Goal: Task Accomplishment & Management: Complete application form

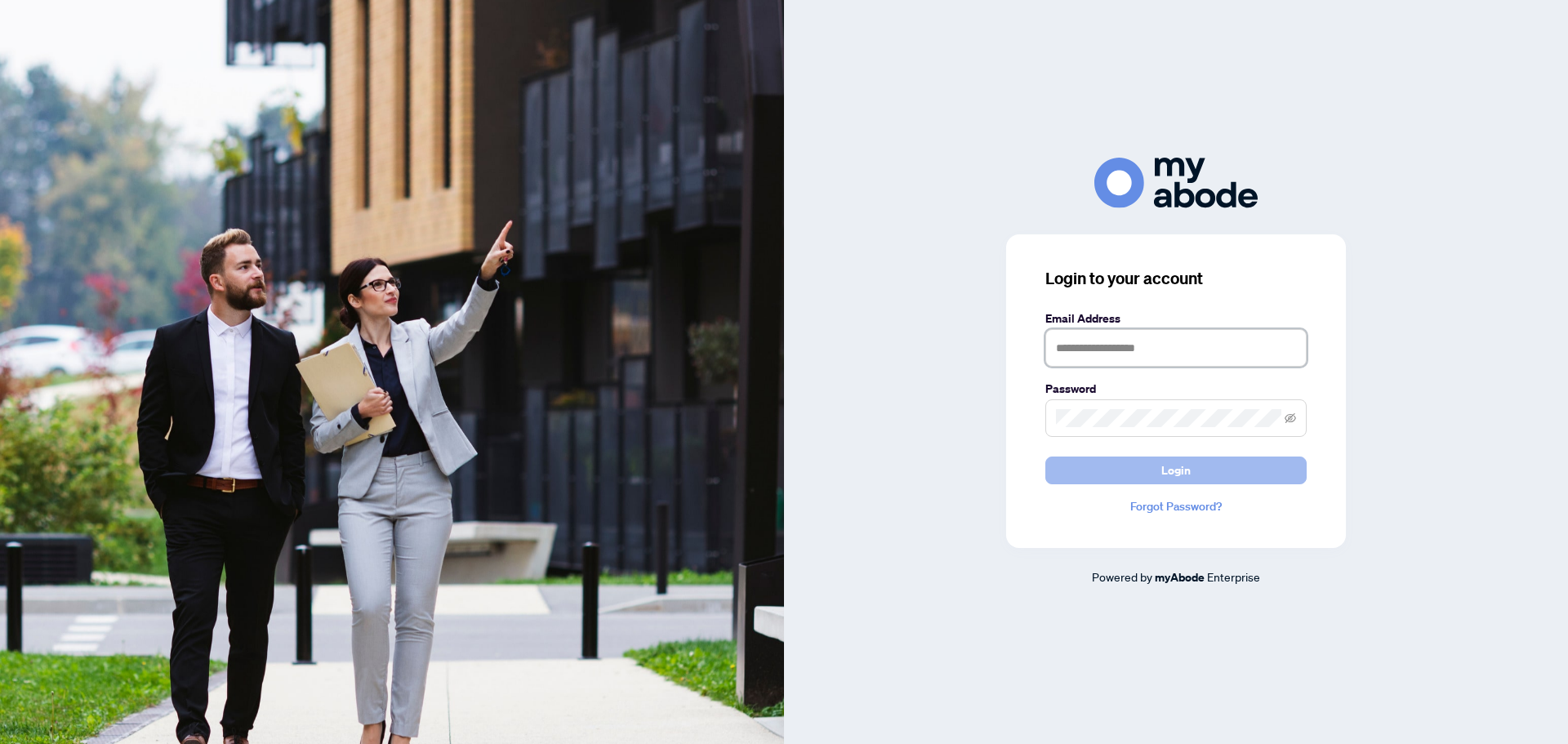
type input "**********"
click at [1116, 471] on button "Login" at bounding box center [1175, 471] width 261 height 28
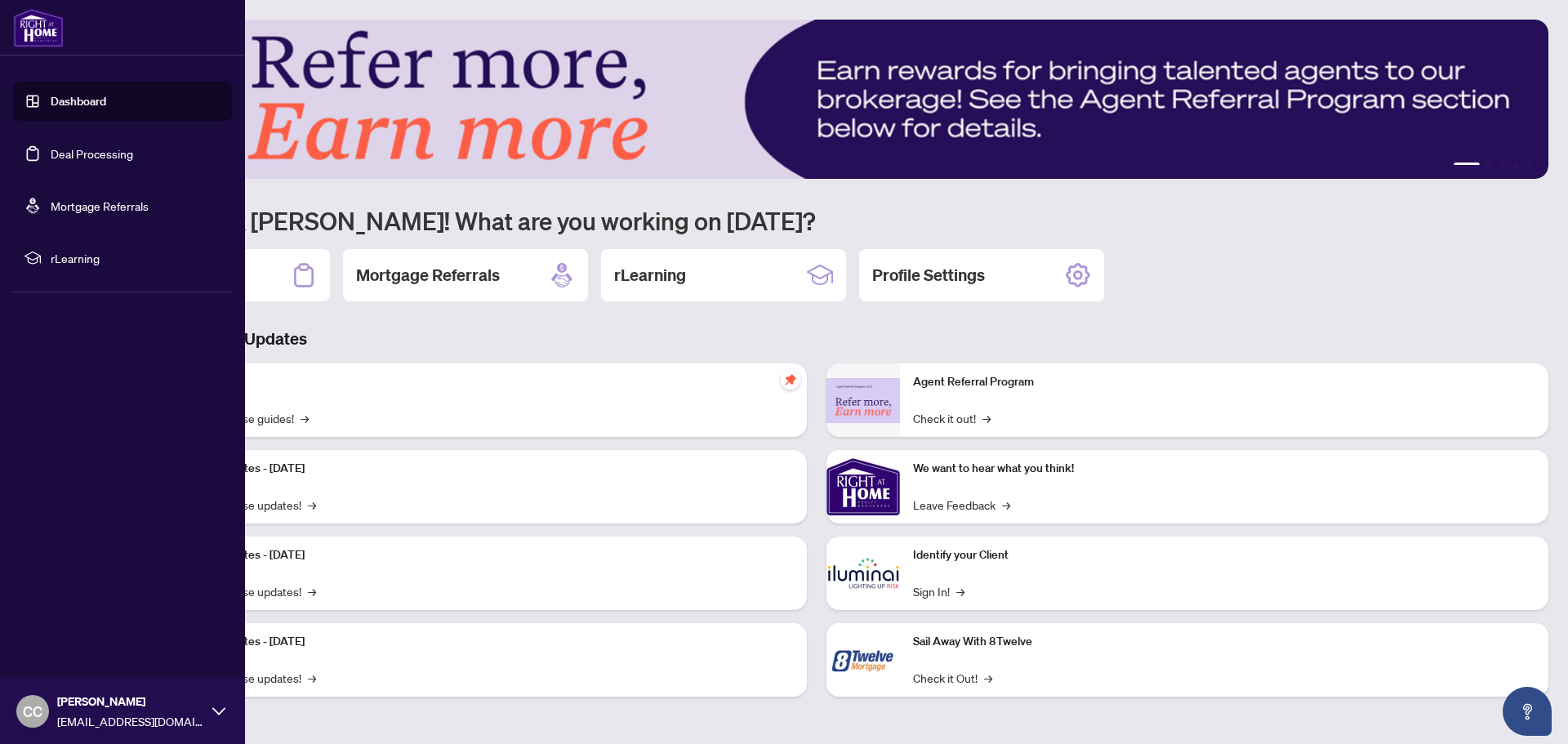
click at [75, 101] on link "Dashboard" at bounding box center [78, 101] width 55 height 15
click at [75, 154] on link "Deal Processing" at bounding box center [92, 154] width 82 height 15
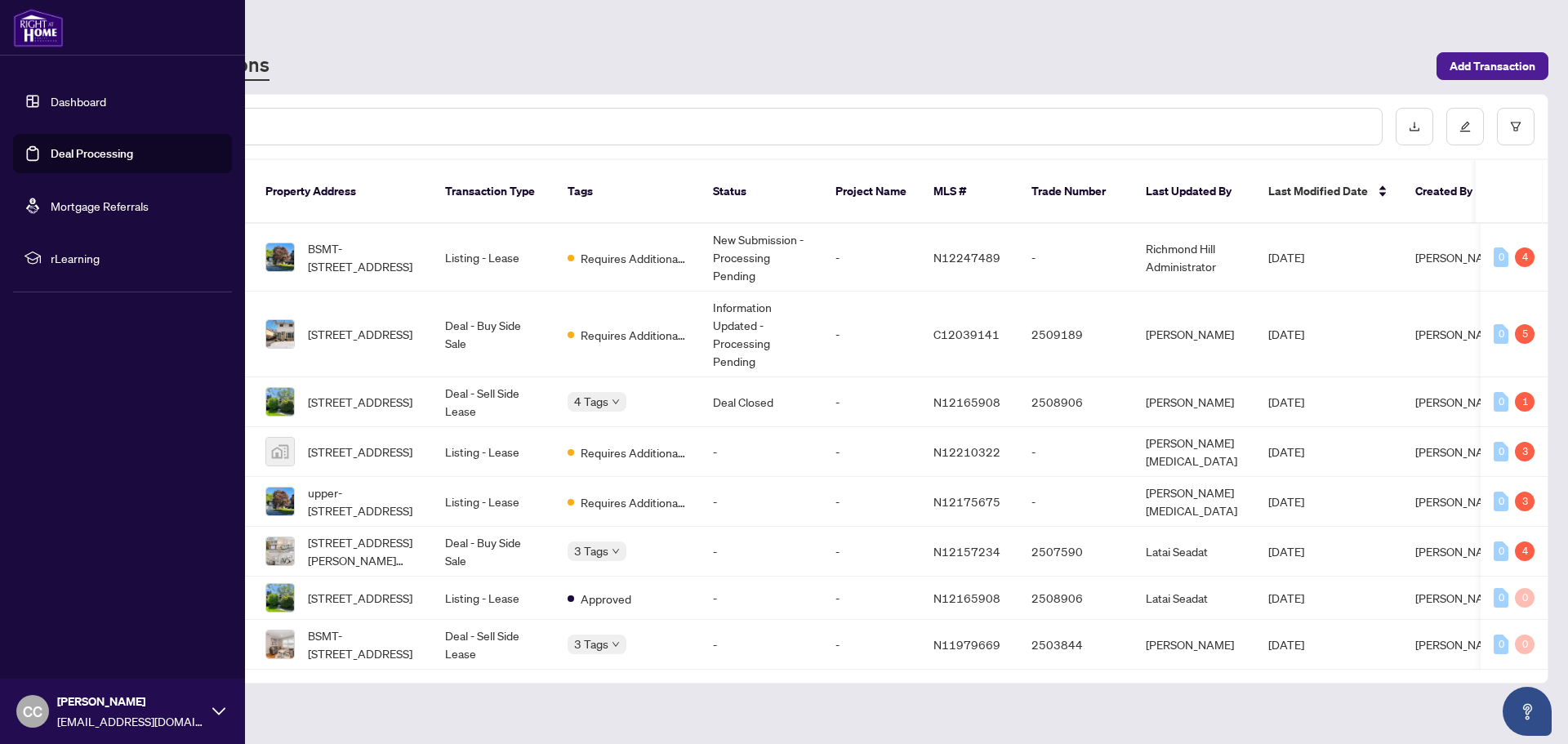
click at [75, 154] on link "Deal Processing" at bounding box center [92, 154] width 82 height 15
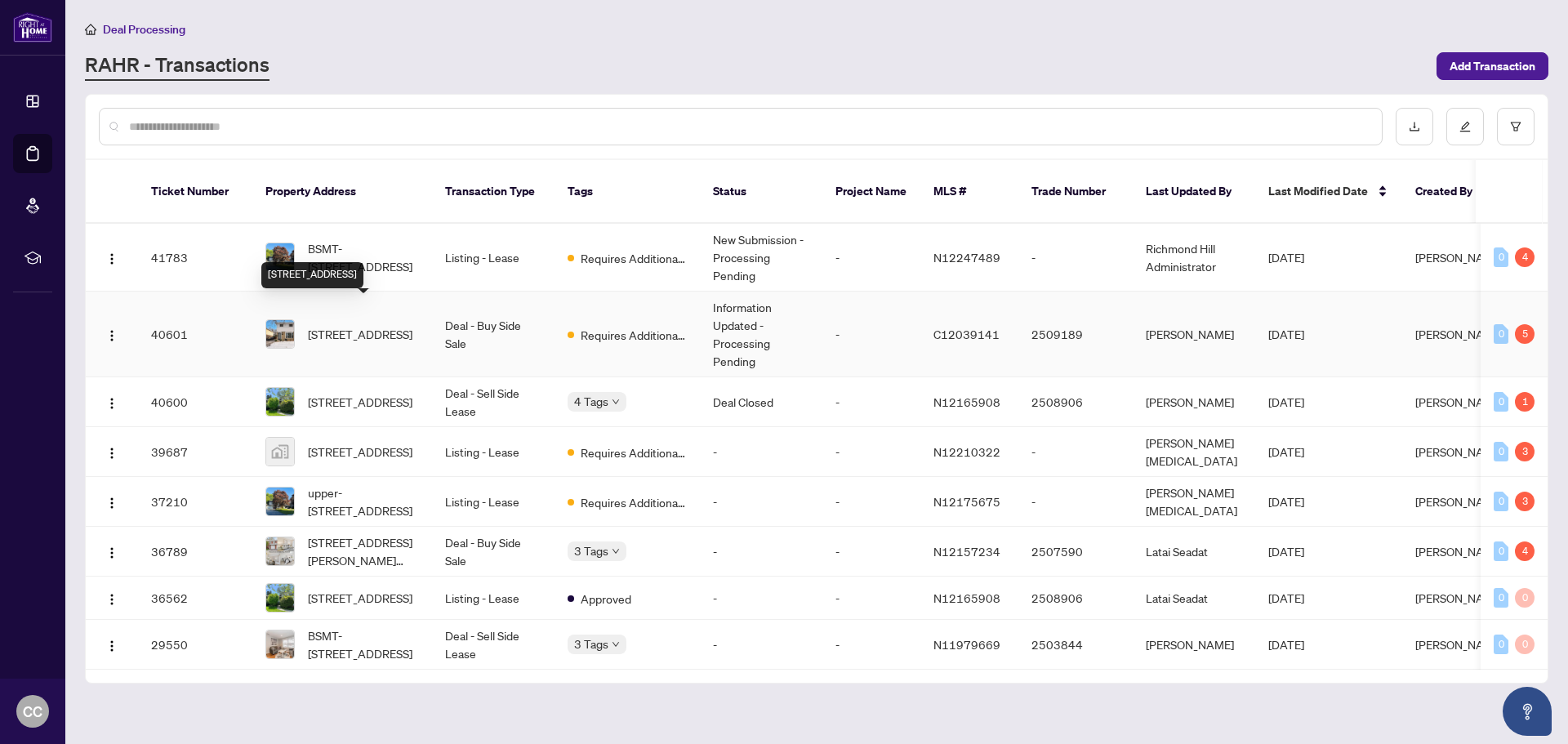
click at [365, 325] on span "158 Freshmeadow Dr, Toronto, Ontario M2H 2R1, Canada" at bounding box center [360, 334] width 105 height 18
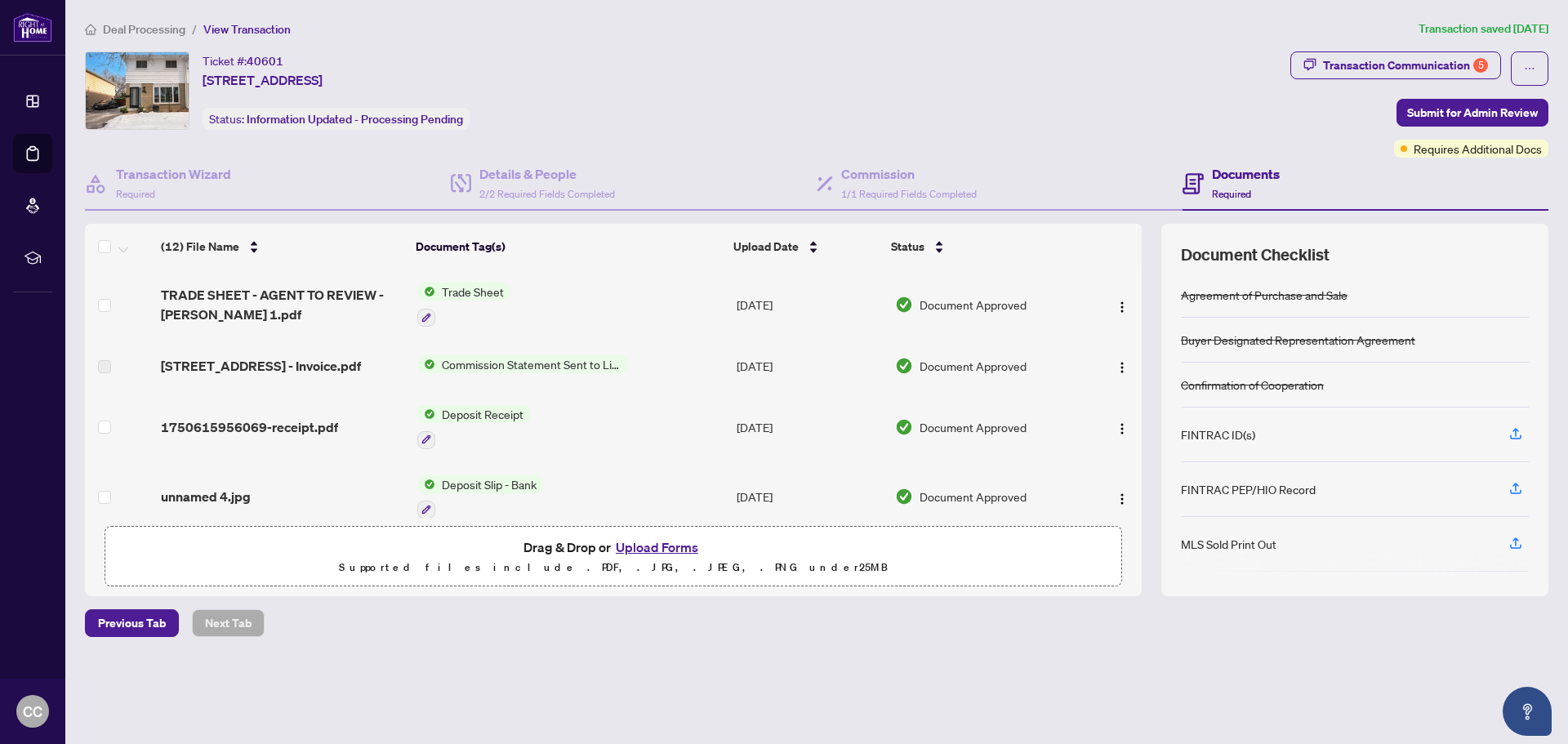
scroll to position [81, 0]
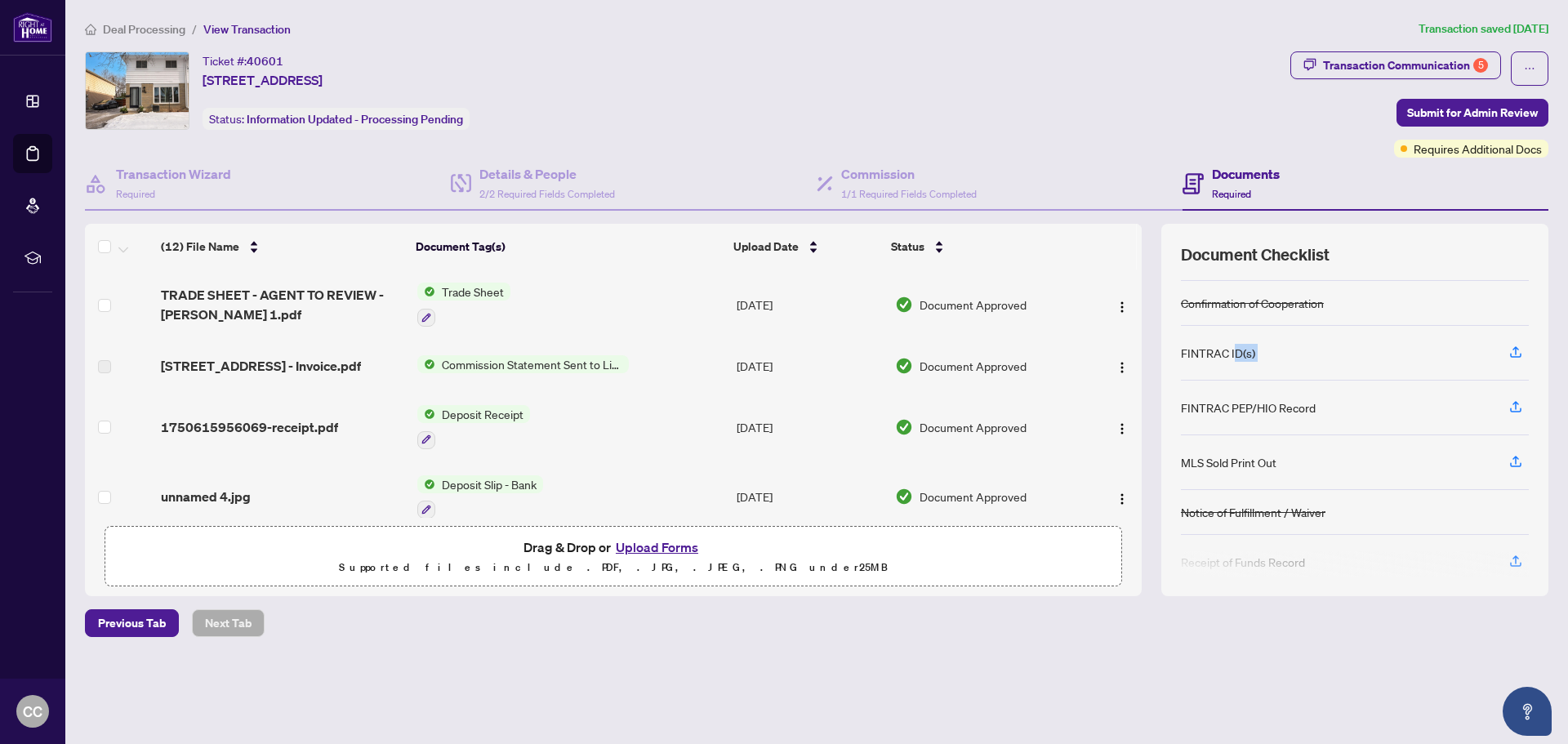
drag, startPoint x: 1445, startPoint y: 355, endPoint x: 1232, endPoint y: 356, distance: 213.0
click at [1232, 356] on div "FINTRAC ID(s)" at bounding box center [1354, 353] width 348 height 54
click at [1212, 354] on div "FINTRAC ID(s)" at bounding box center [1217, 353] width 74 height 18
click at [1514, 348] on icon "button" at bounding box center [1515, 352] width 15 height 15
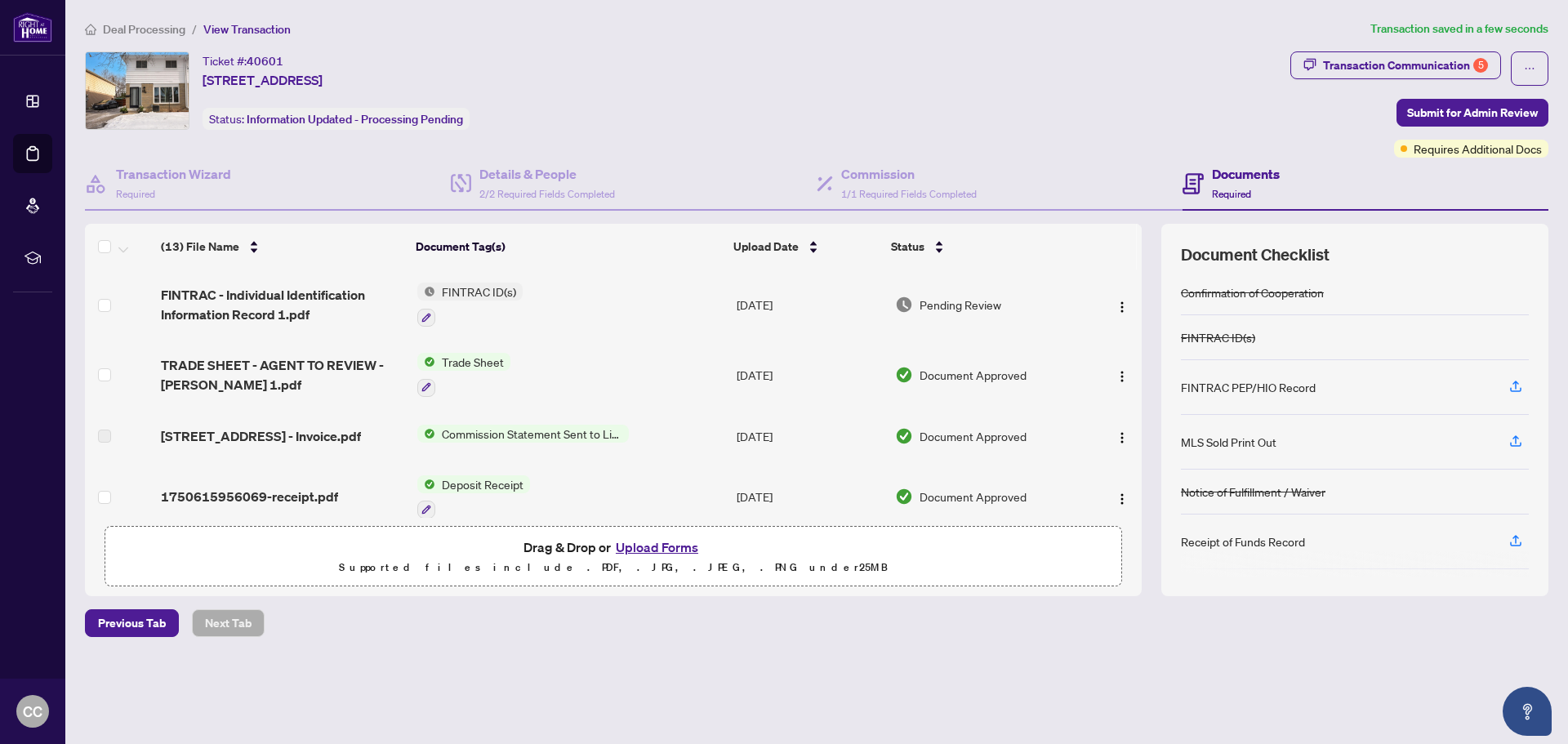
scroll to position [53, 0]
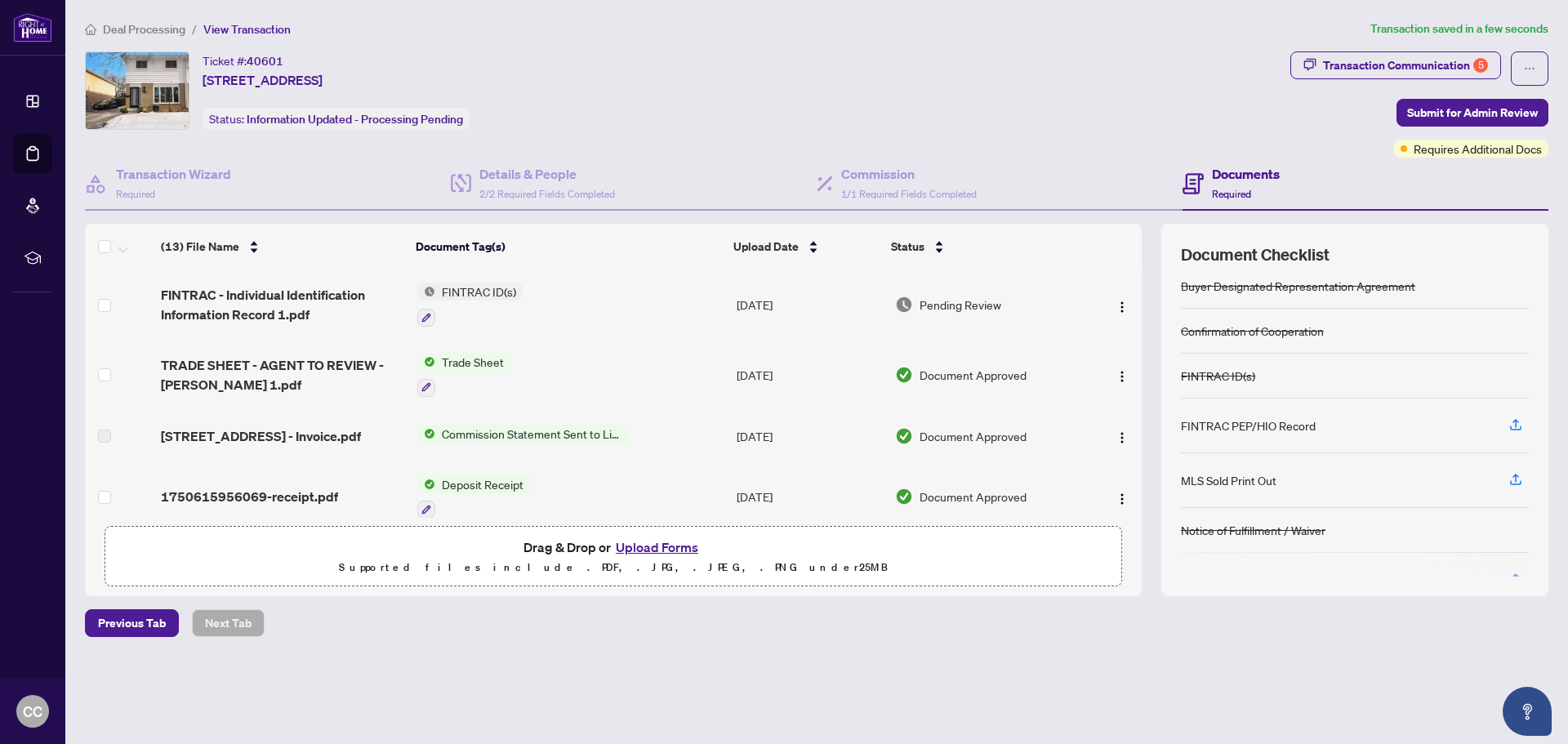
click at [1361, 429] on div "FINTRAC PEP/HIO Record" at bounding box center [1354, 425] width 348 height 54
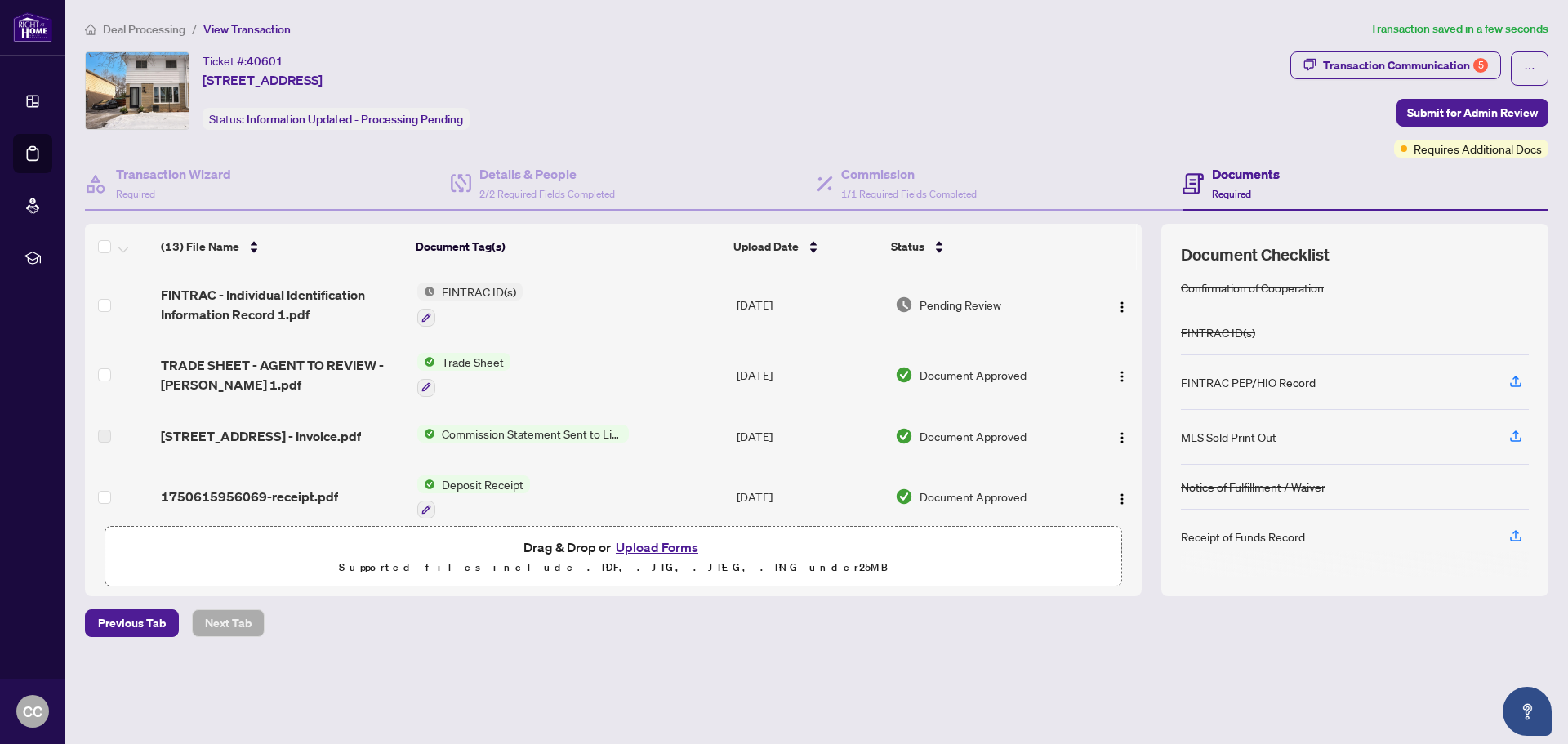
scroll to position [136, 0]
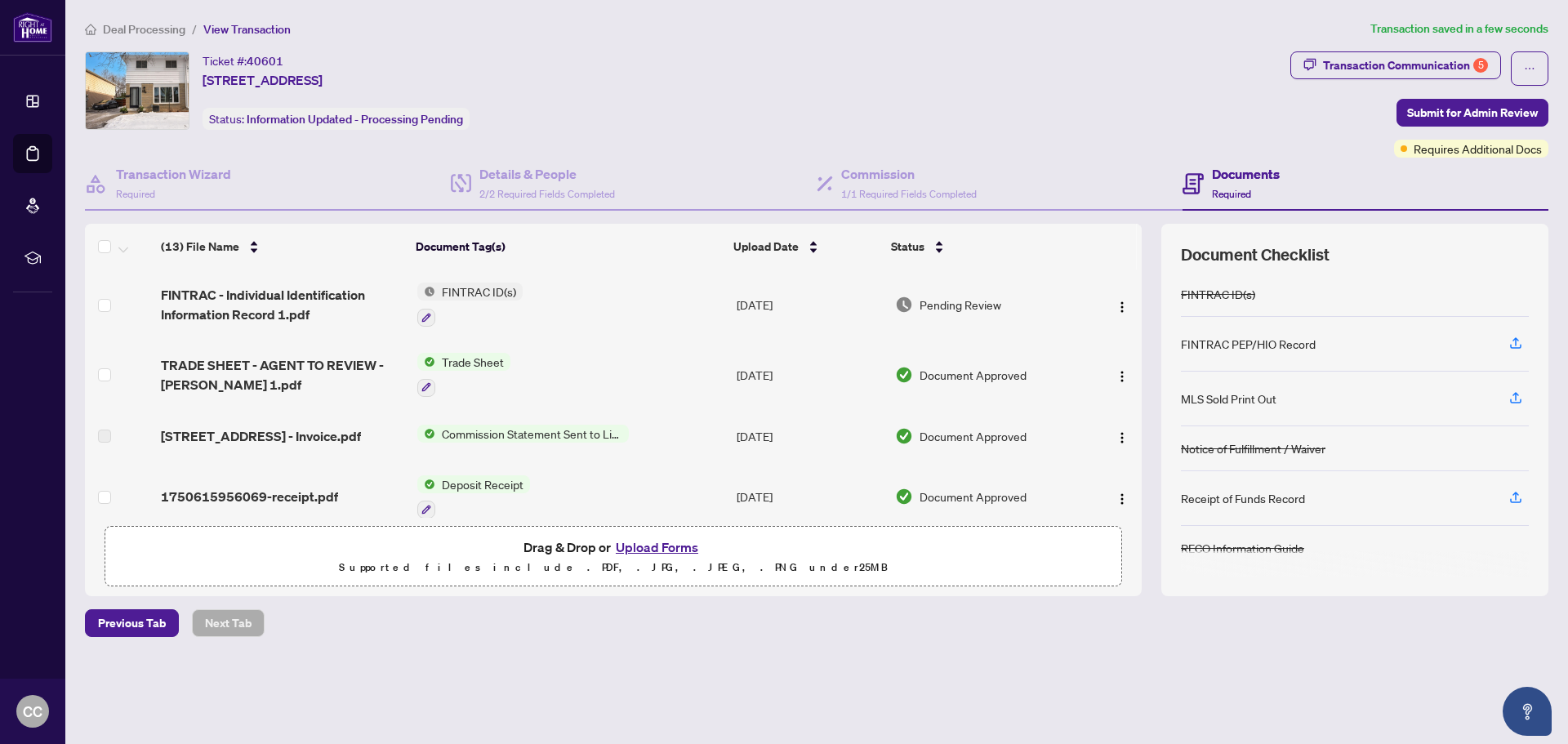
click at [1234, 346] on div "FINTRAC PEP/HIO Record" at bounding box center [1248, 344] width 135 height 18
click at [1505, 341] on button "button" at bounding box center [1515, 344] width 26 height 28
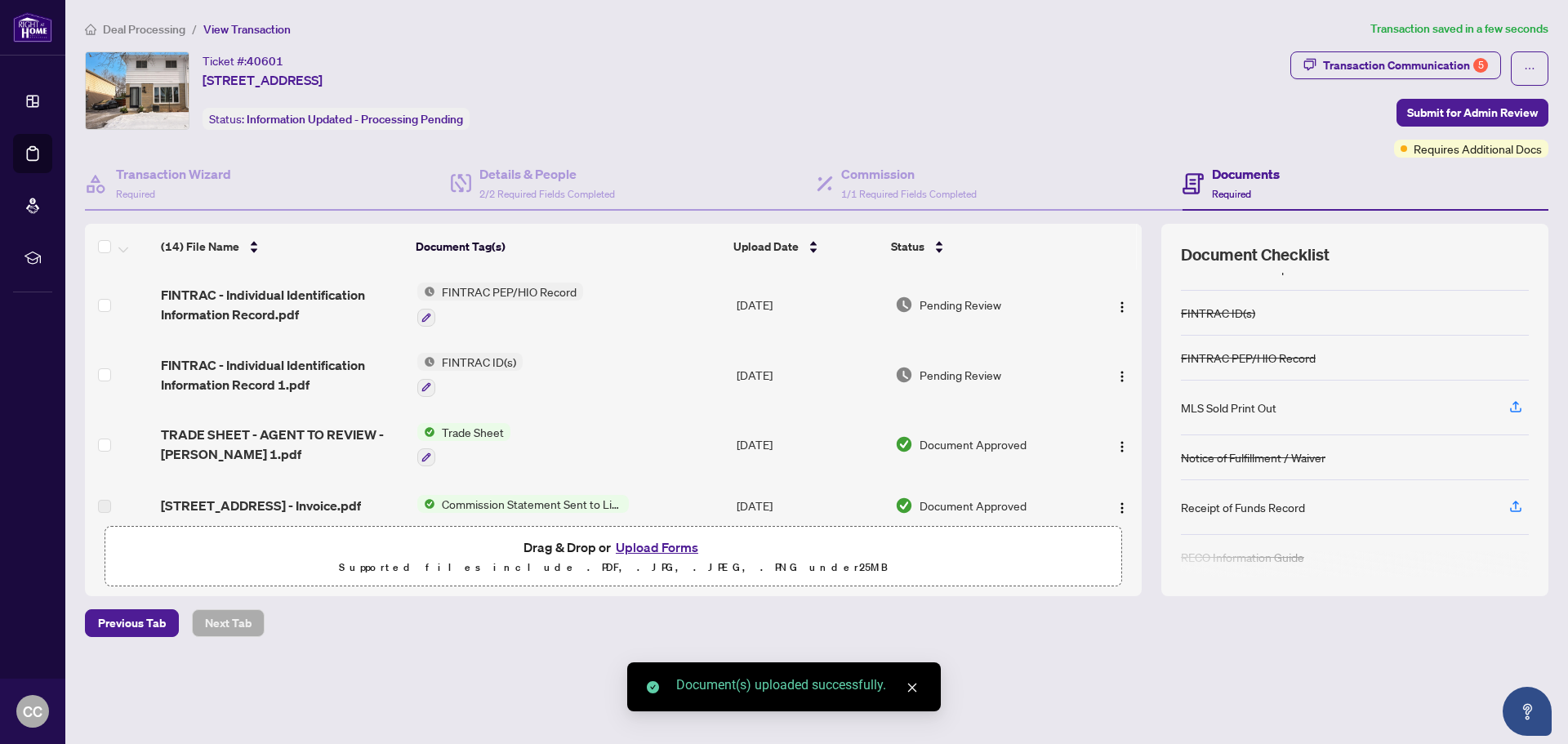
scroll to position [126, 0]
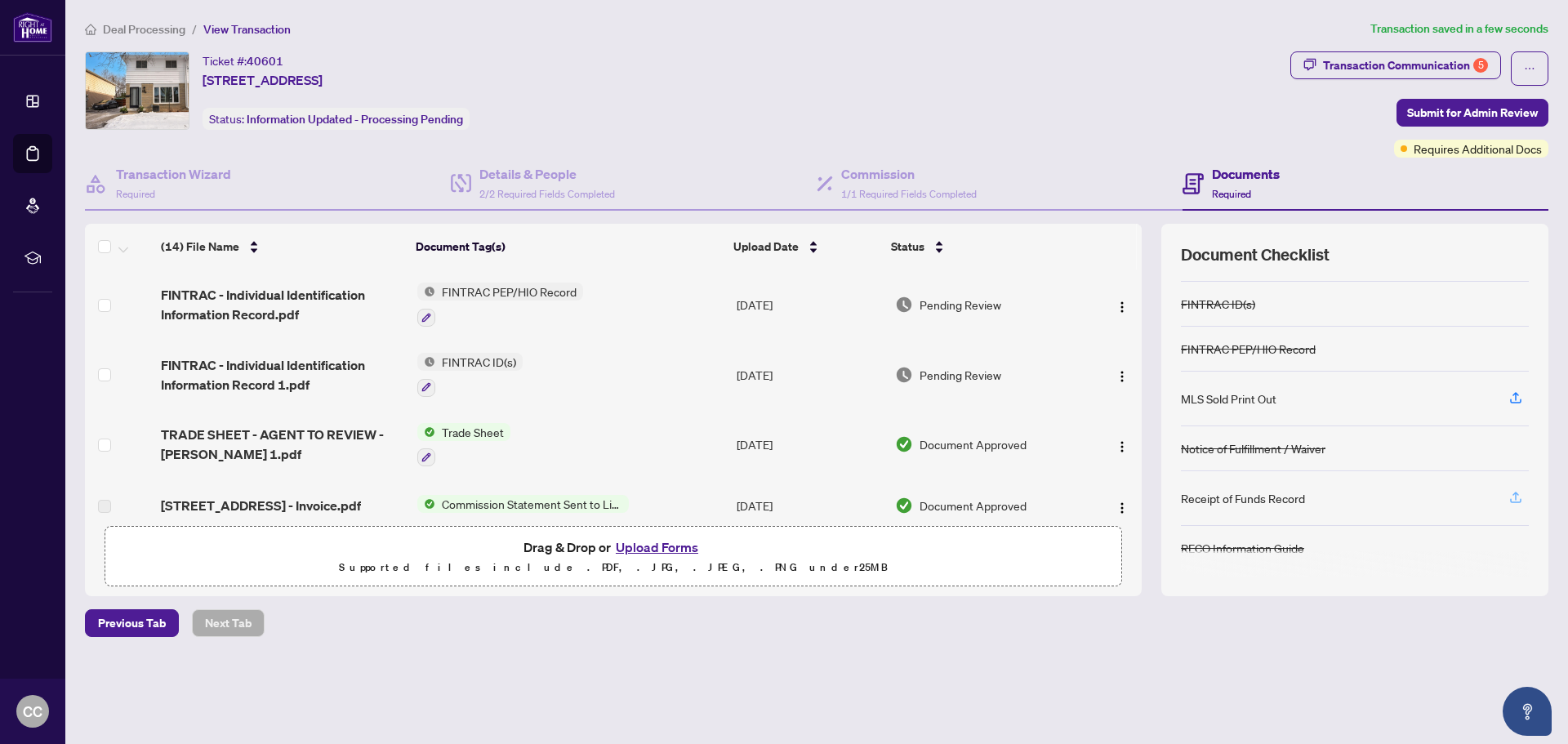
click at [1522, 500] on icon "button" at bounding box center [1515, 497] width 15 height 15
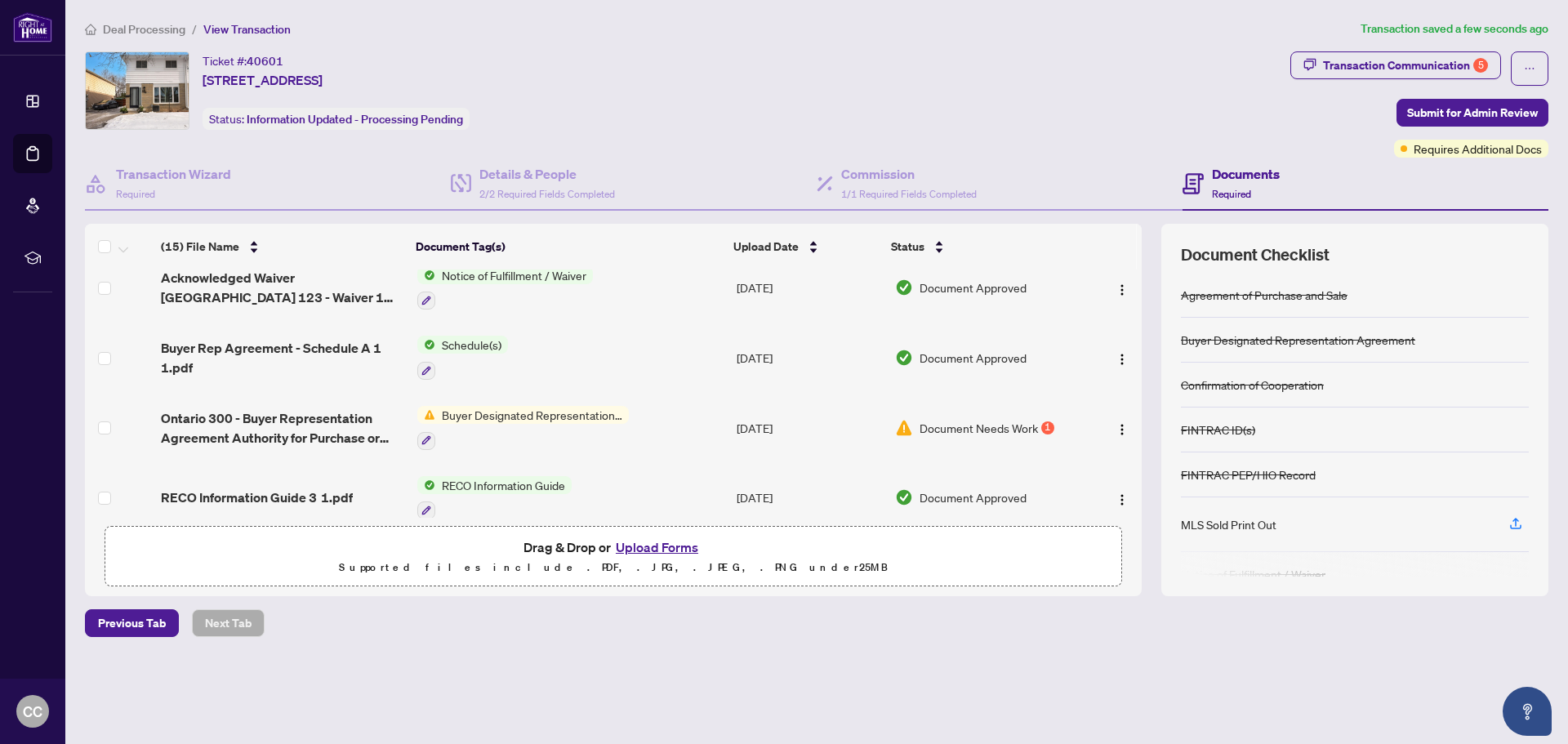
scroll to position [784, 0]
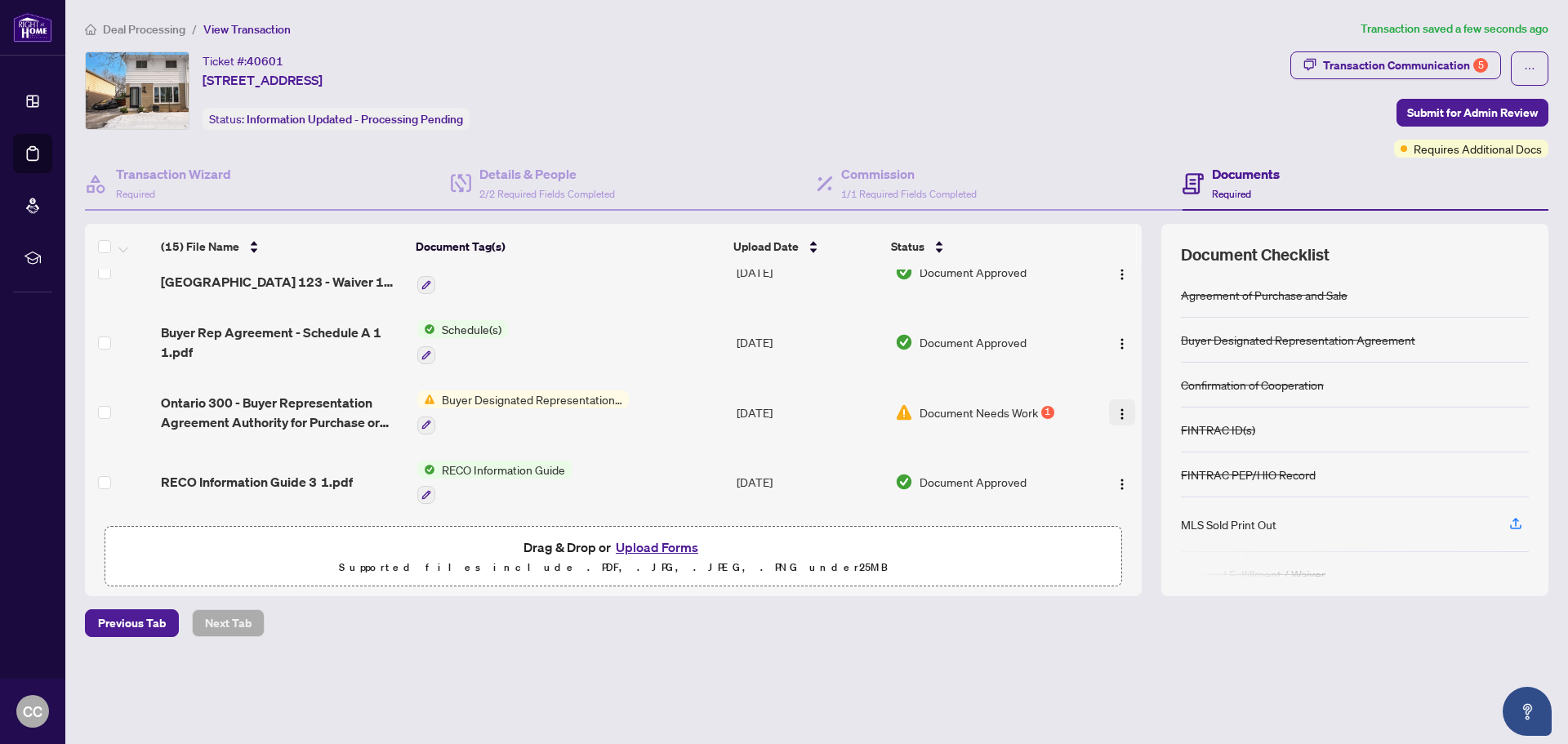
click at [1117, 407] on img "button" at bounding box center [1122, 414] width 13 height 13
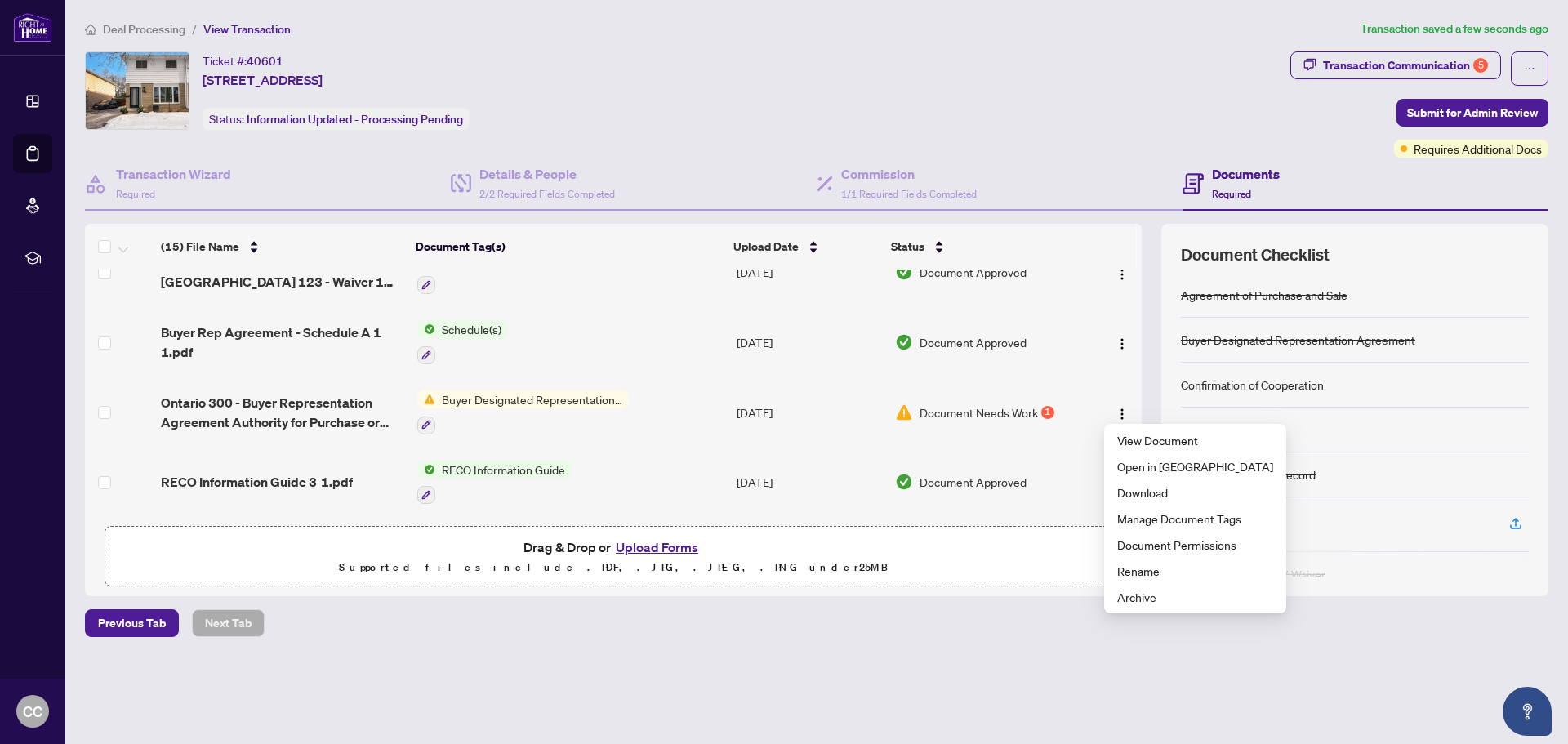
click at [892, 710] on main "Deal Processing / View Transaction Transaction saved a few seconds ago Ticket #…" at bounding box center [816, 372] width 1502 height 744
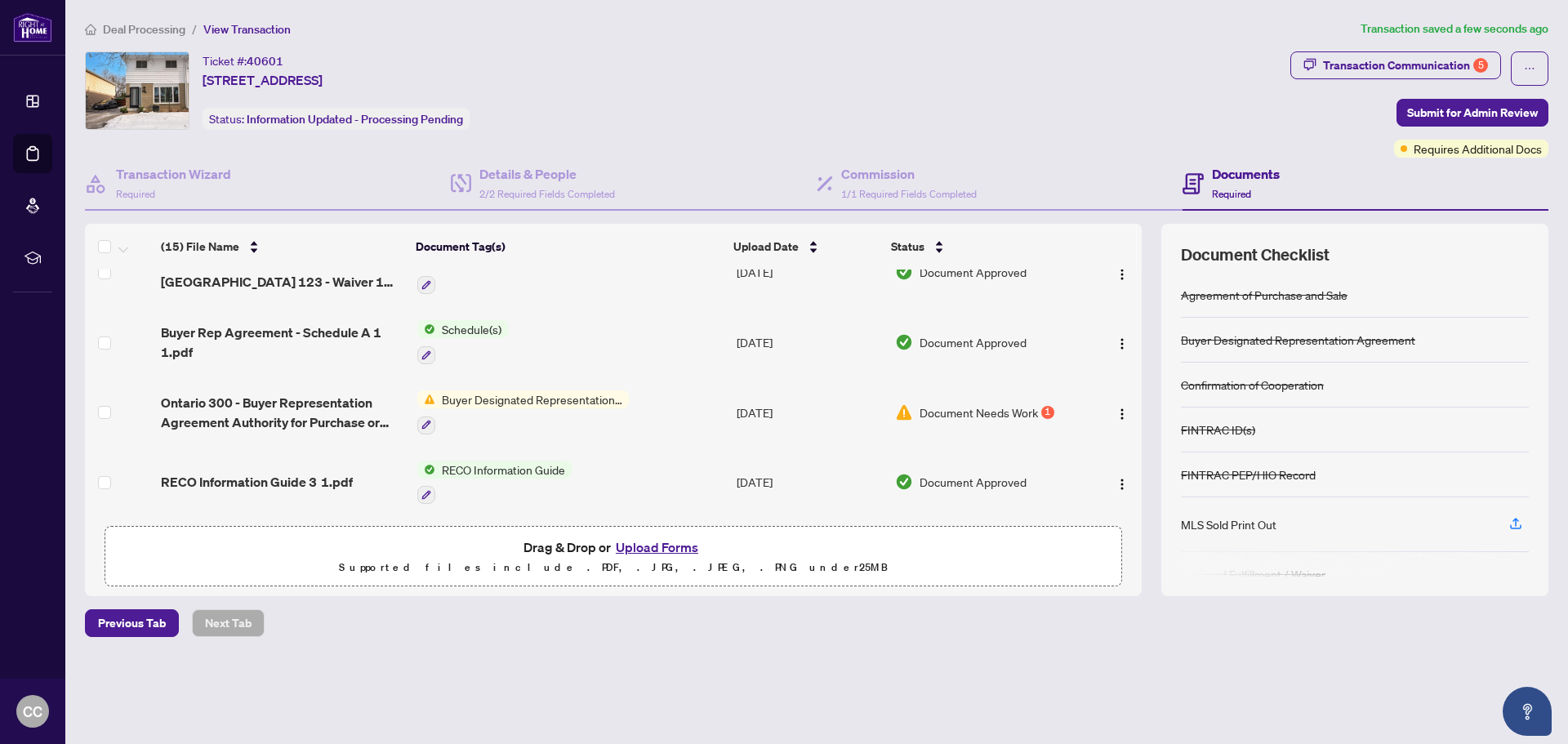
click at [669, 547] on button "Upload Forms" at bounding box center [657, 547] width 92 height 21
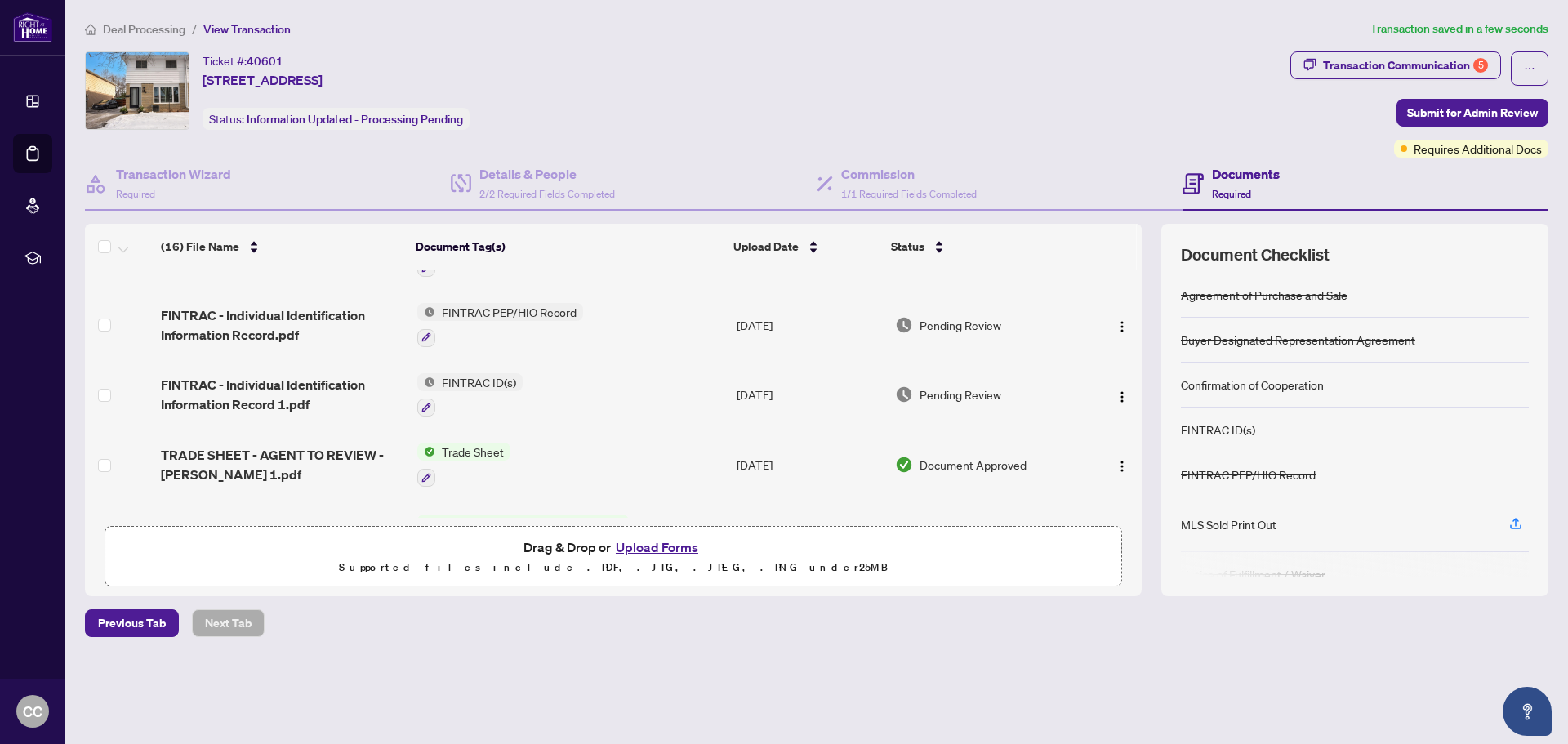
scroll to position [0, 0]
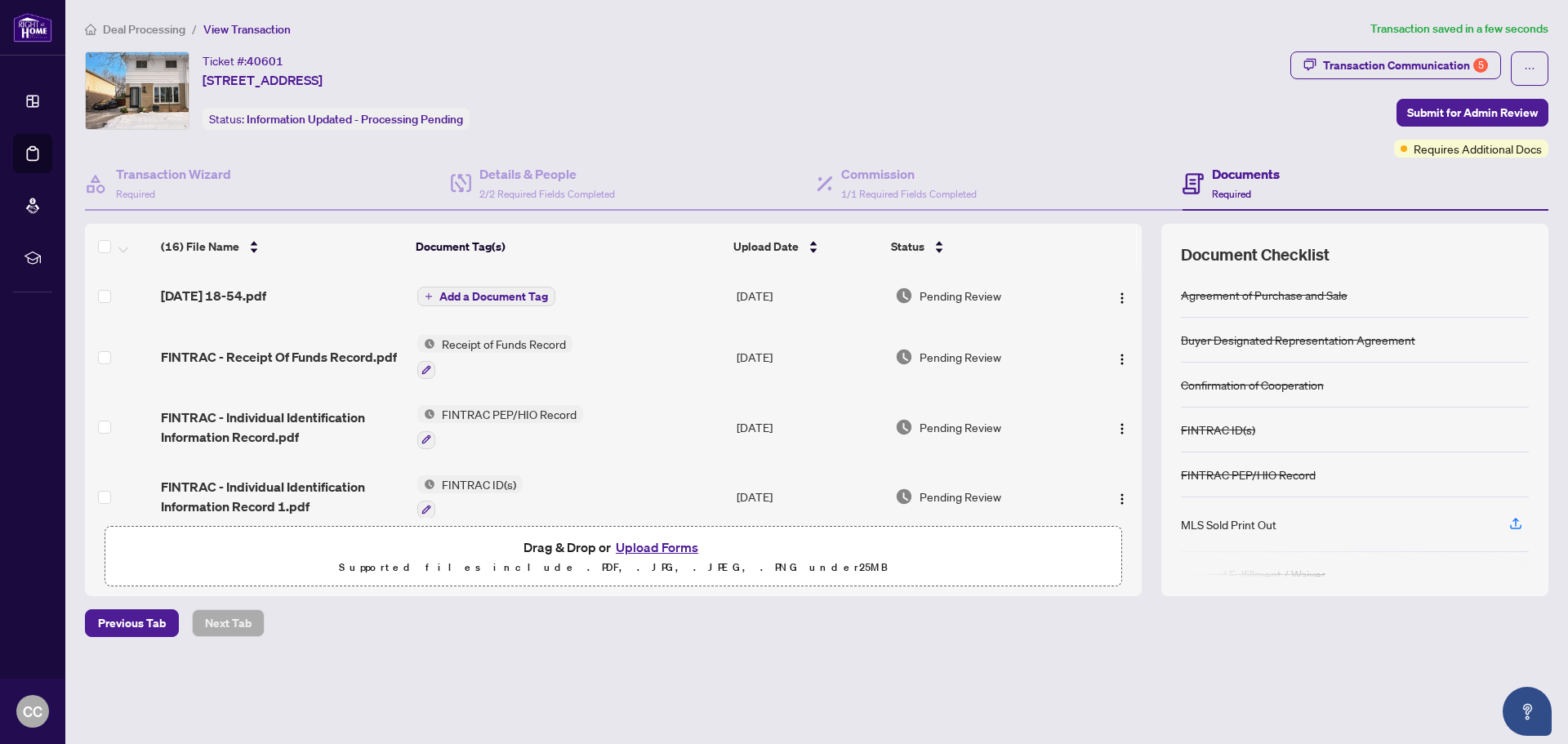
click at [441, 295] on span "Add a Document Tag" at bounding box center [494, 296] width 109 height 12
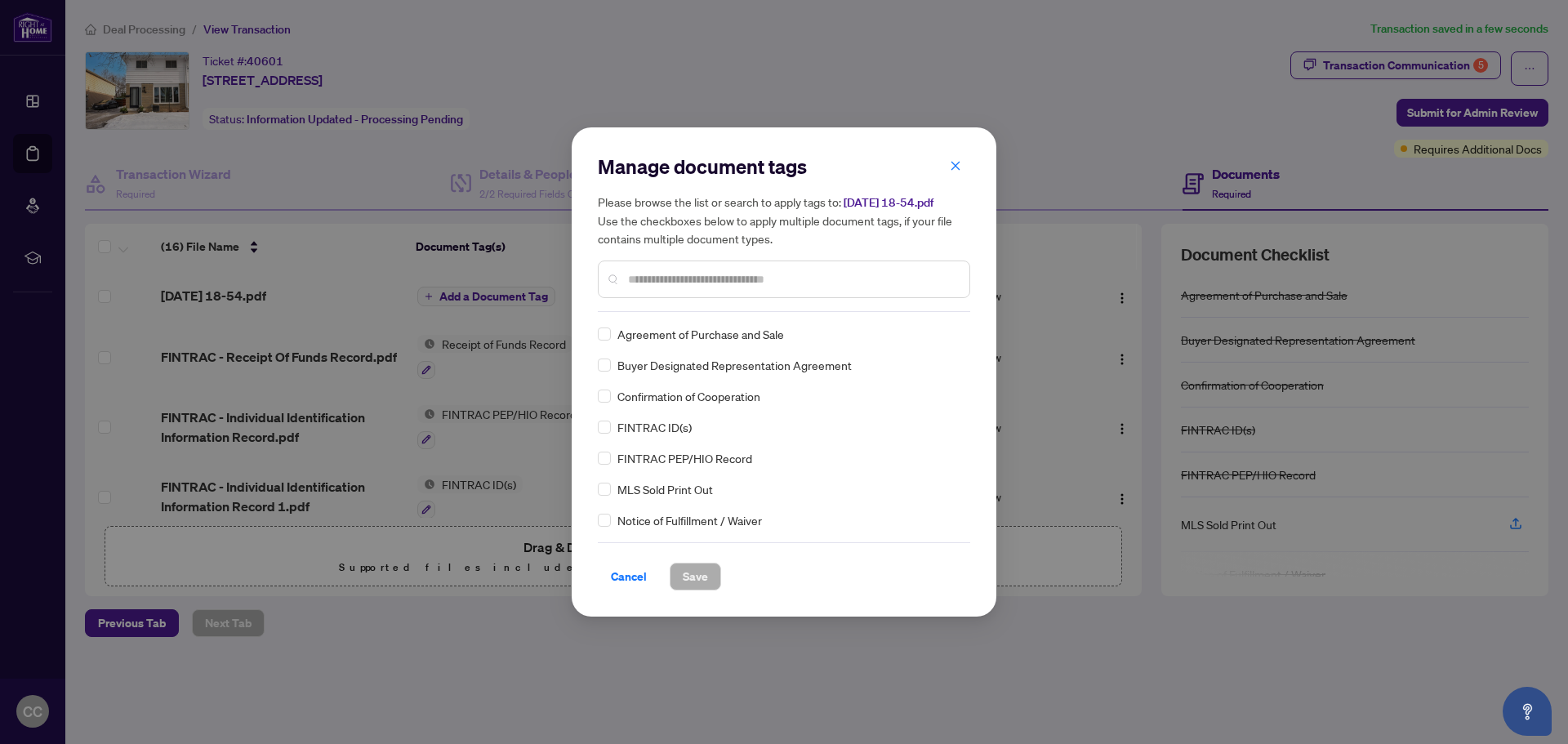
click at [674, 278] on input "text" at bounding box center [792, 279] width 328 height 18
type input "*****"
click at [728, 333] on span "Buyer Designated Representation Agreement" at bounding box center [734, 334] width 235 height 18
click at [694, 573] on span "Save" at bounding box center [695, 577] width 26 height 26
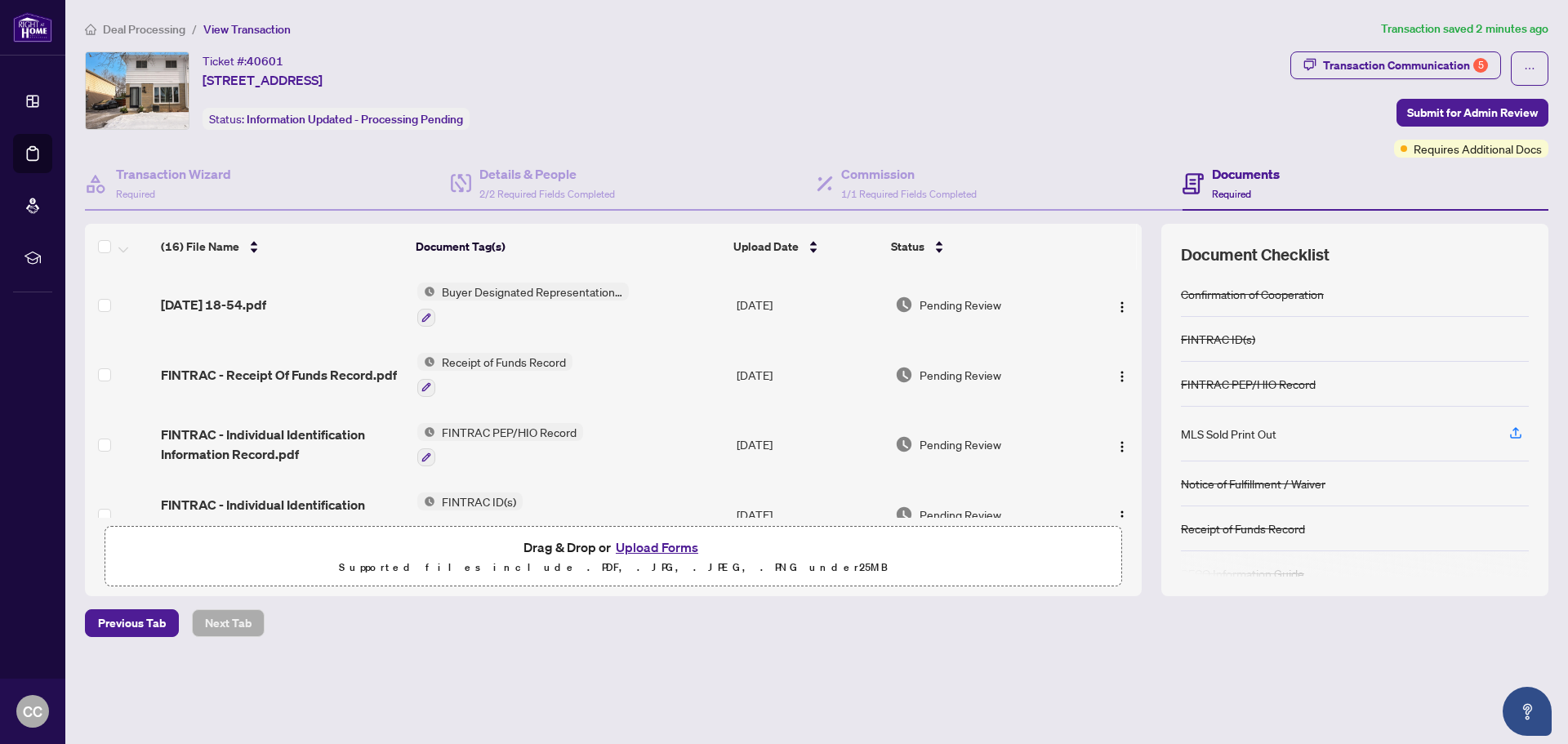
scroll to position [116, 0]
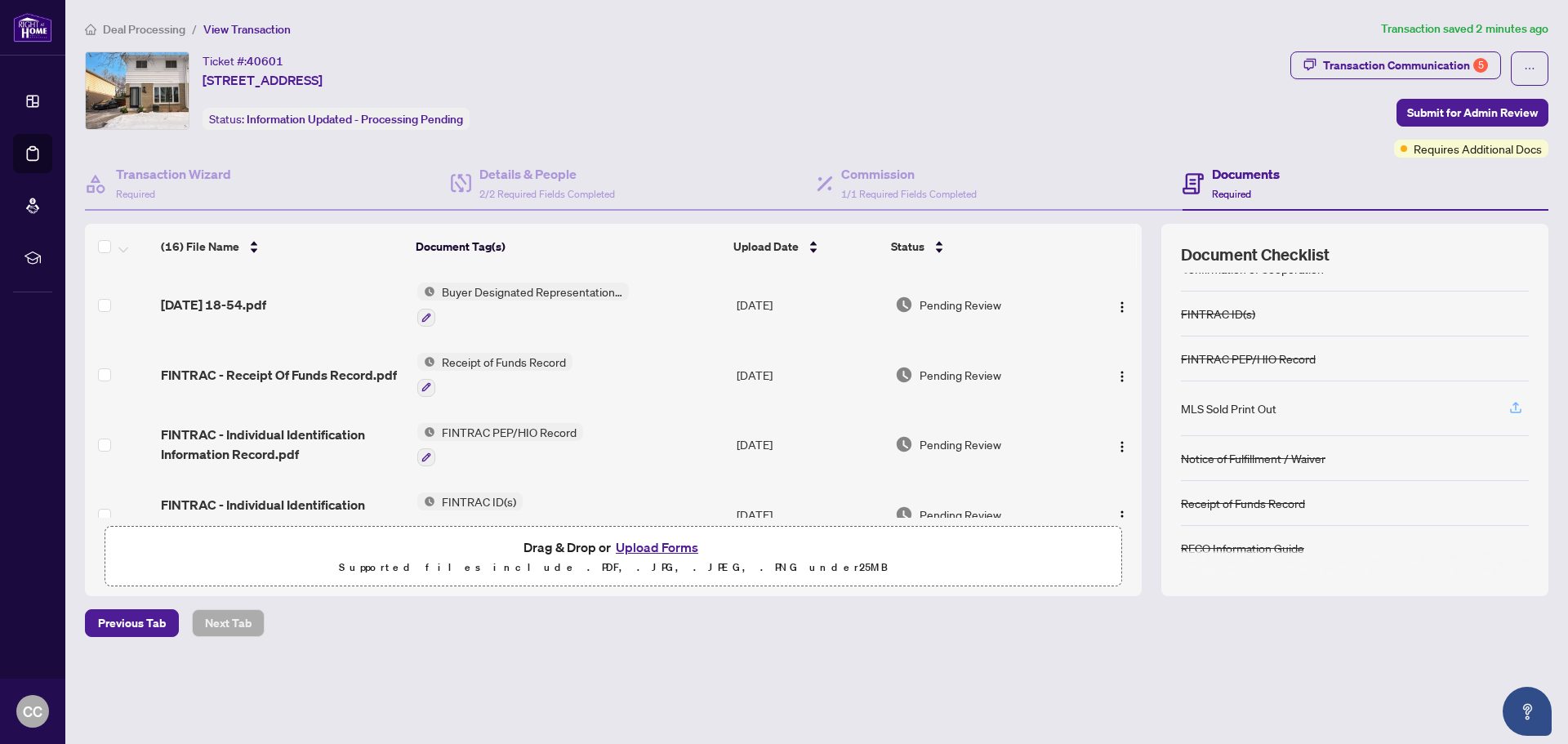
click at [1518, 407] on icon "button" at bounding box center [1515, 407] width 15 height 15
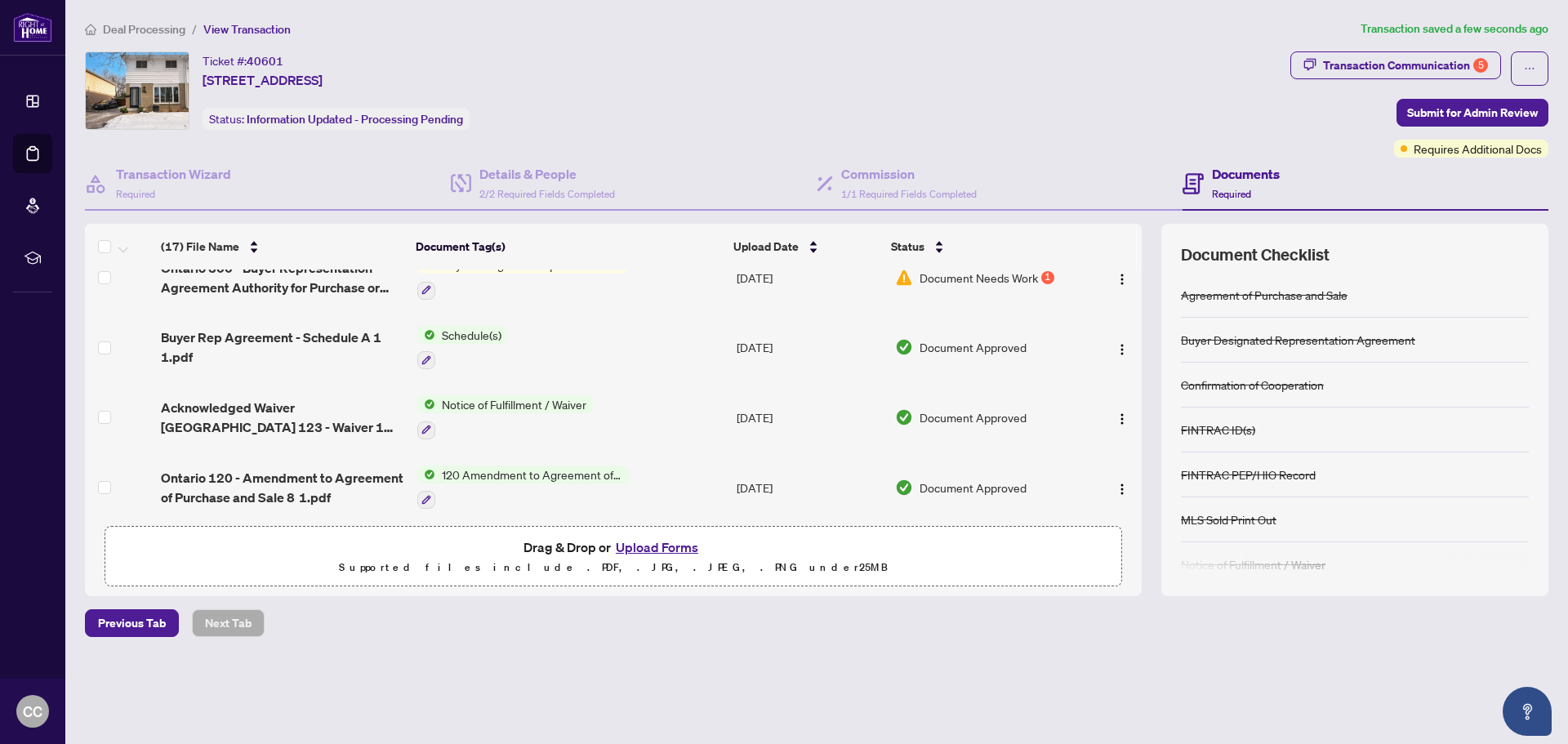
scroll to position [923, 0]
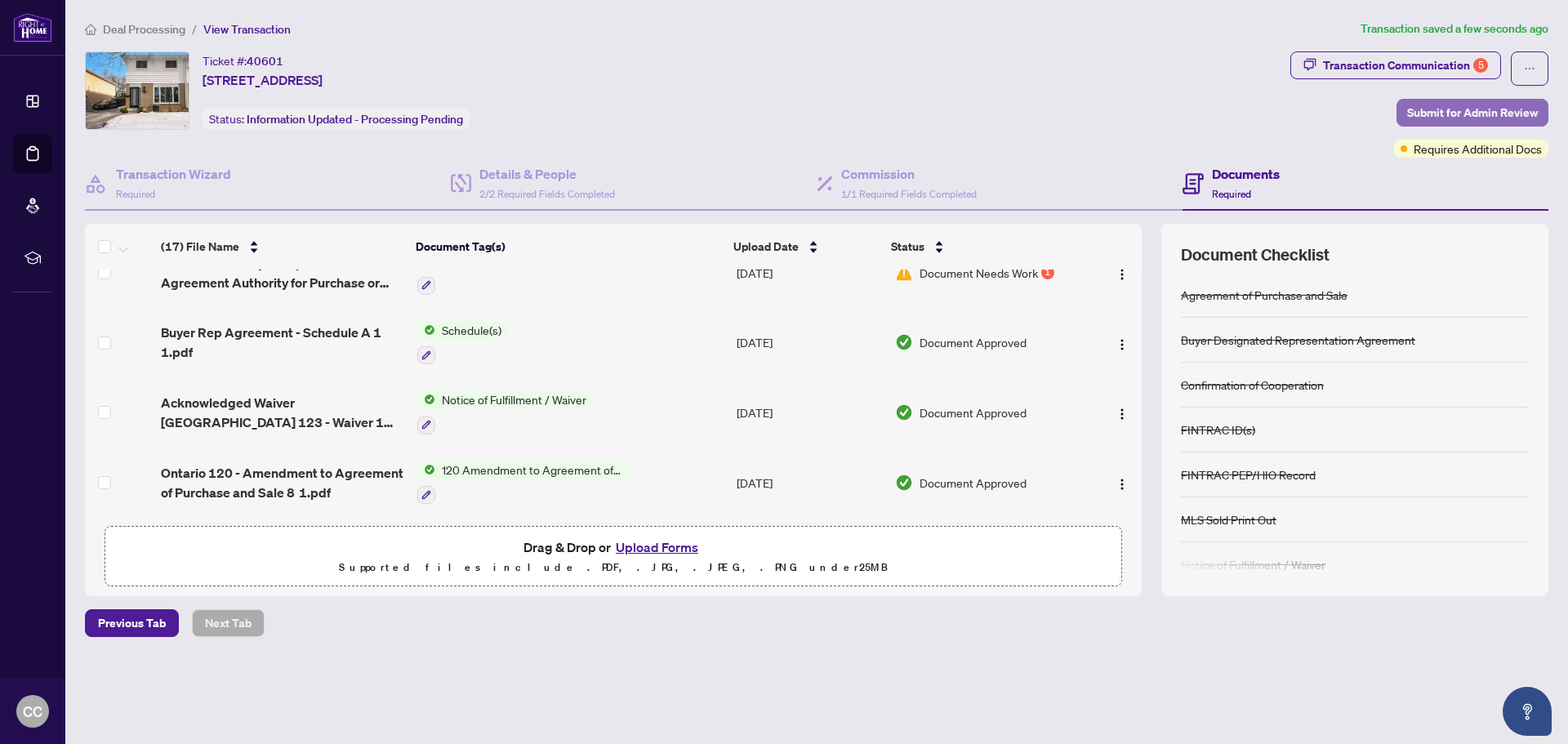
click at [1501, 115] on span "Submit for Admin Review" at bounding box center [1472, 113] width 131 height 26
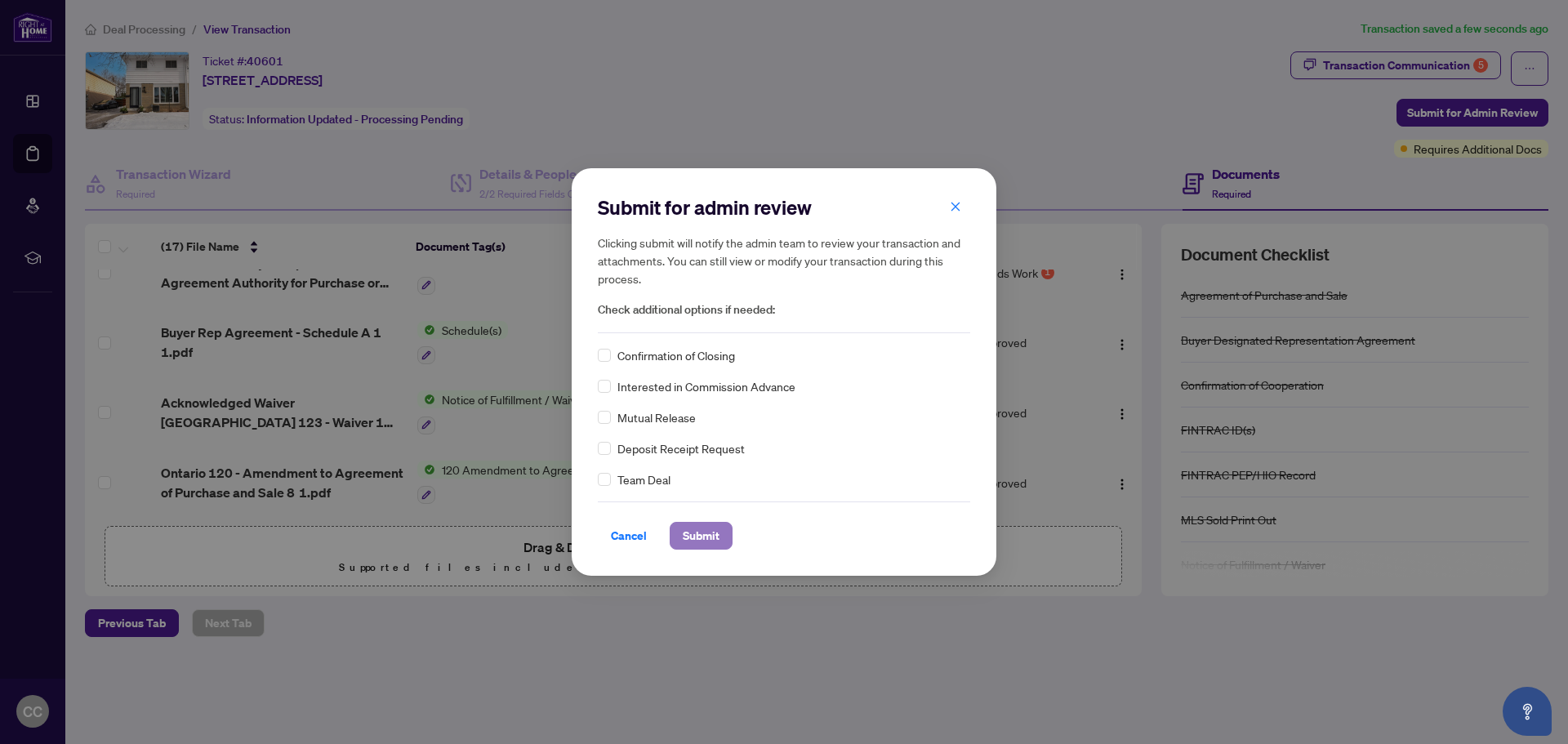
click at [691, 534] on span "Submit" at bounding box center [700, 536] width 37 height 26
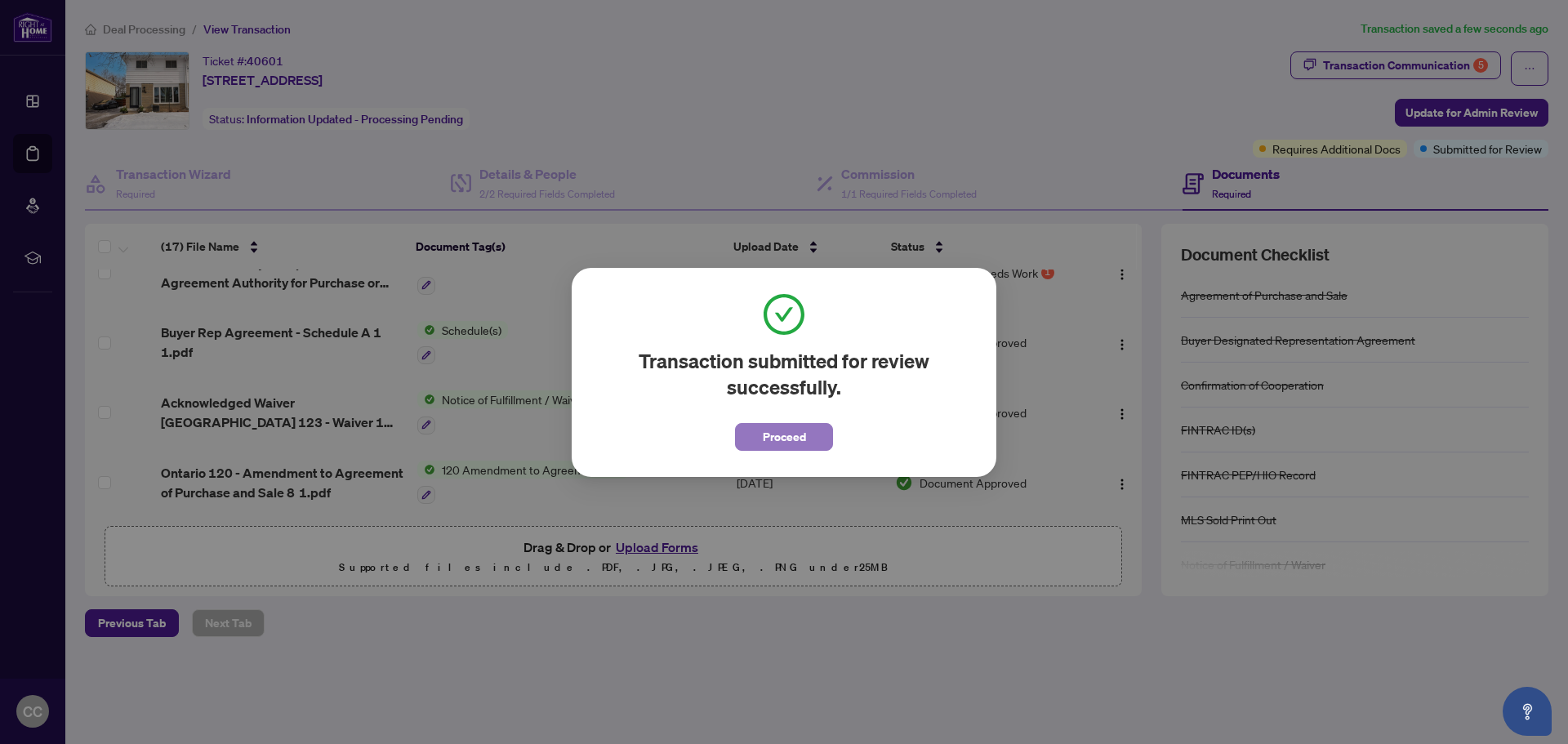
click at [797, 432] on span "Proceed" at bounding box center [784, 437] width 44 height 26
